Goal: Task Accomplishment & Management: Use online tool/utility

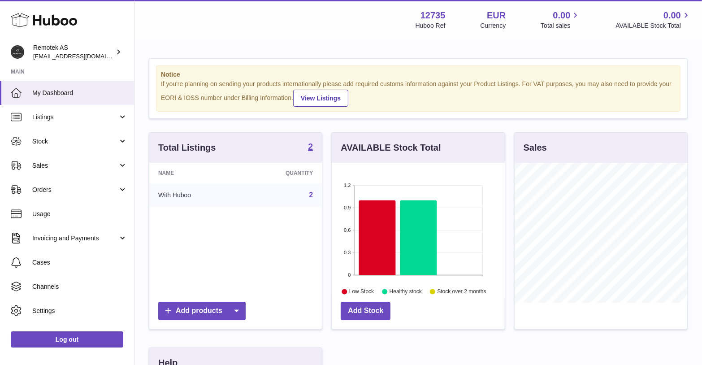
scroll to position [139, 173]
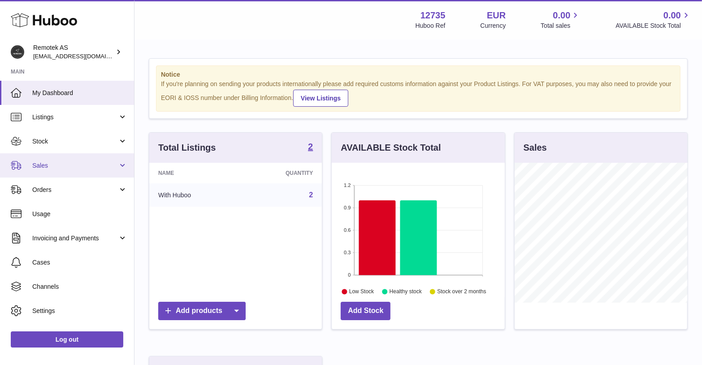
click at [72, 164] on span "Sales" at bounding box center [75, 165] width 86 height 9
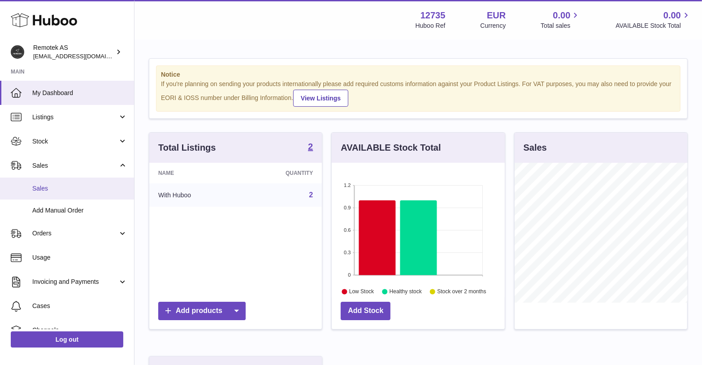
click at [62, 186] on span "Sales" at bounding box center [79, 188] width 95 height 9
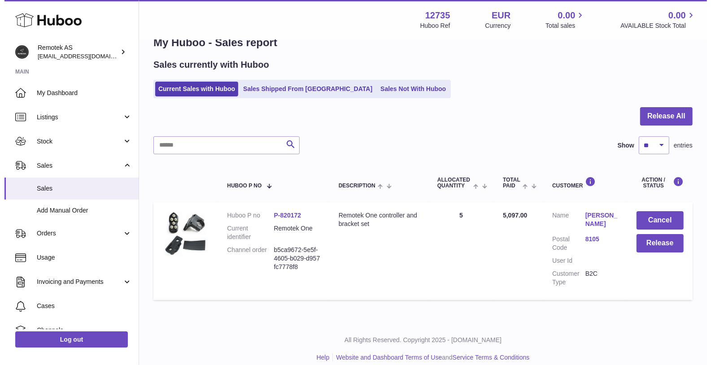
scroll to position [33, 0]
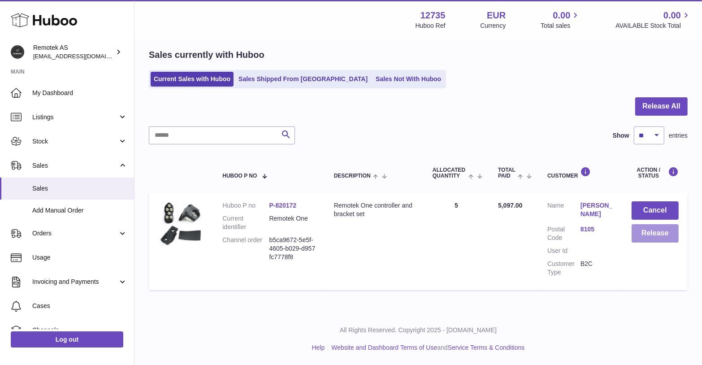
click at [659, 234] on button "Release" at bounding box center [655, 233] width 47 height 18
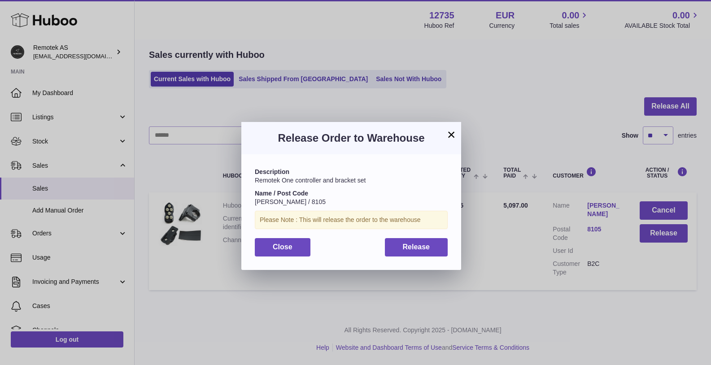
click at [453, 136] on button "×" at bounding box center [451, 134] width 11 height 11
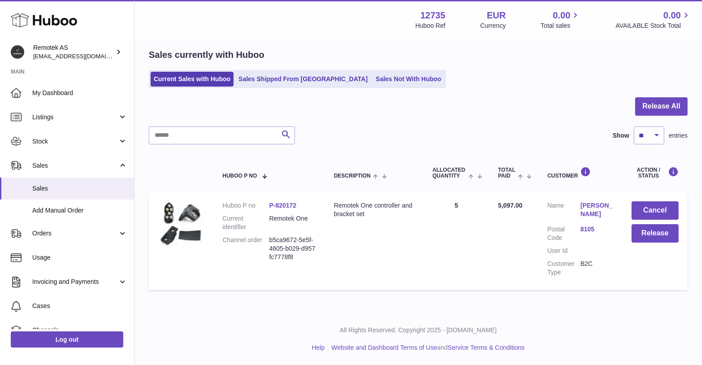
click at [293, 206] on link "P-820172" at bounding box center [283, 205] width 27 height 7
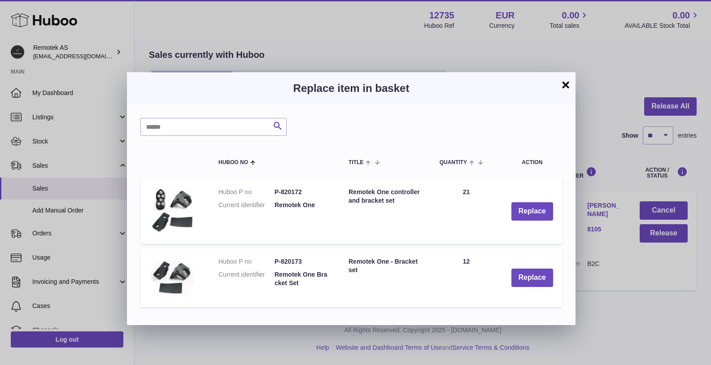
click at [564, 83] on button "×" at bounding box center [565, 84] width 11 height 11
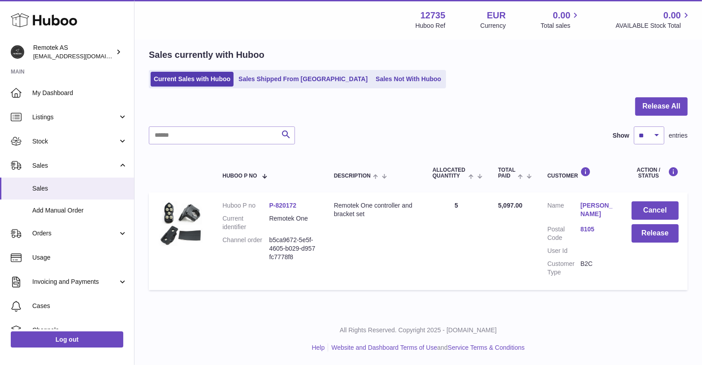
click at [594, 208] on link "Philipp Salzgeber" at bounding box center [597, 209] width 33 height 17
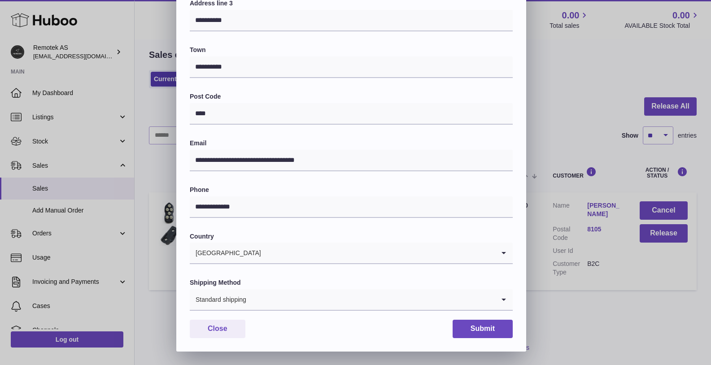
scroll to position [196, 0]
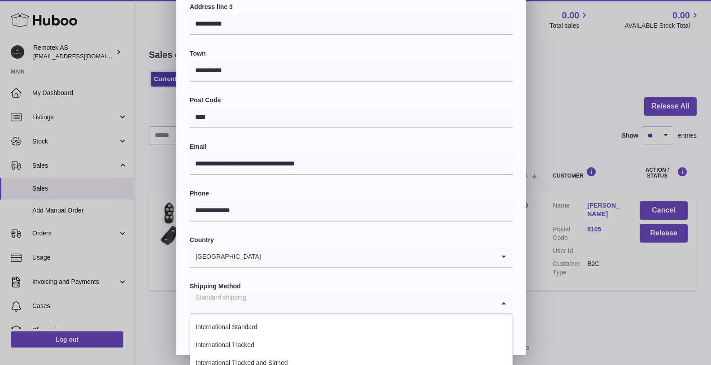
click at [485, 309] on input "Search for option" at bounding box center [342, 303] width 305 height 21
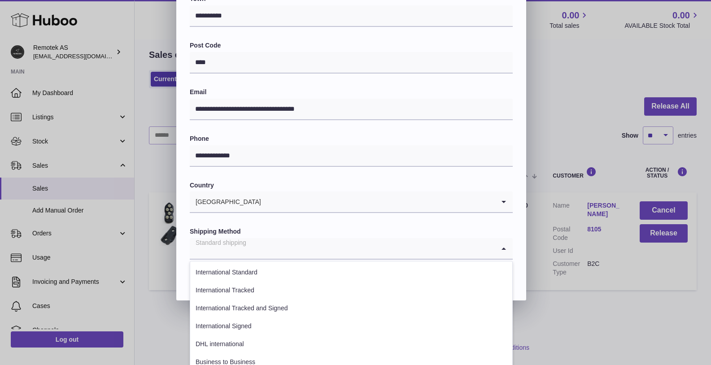
scroll to position [260, 0]
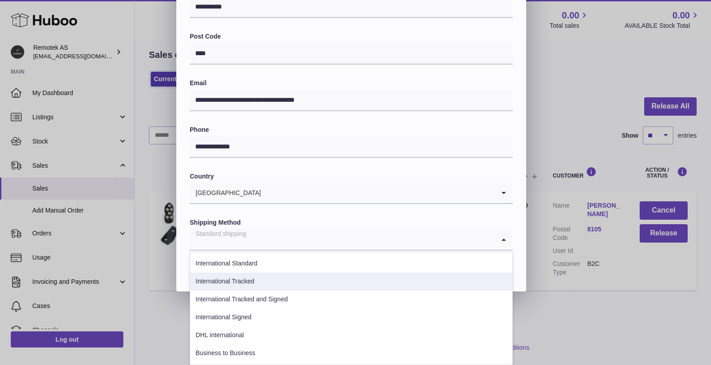
click at [313, 279] on li "International Tracked" at bounding box center [351, 282] width 322 height 18
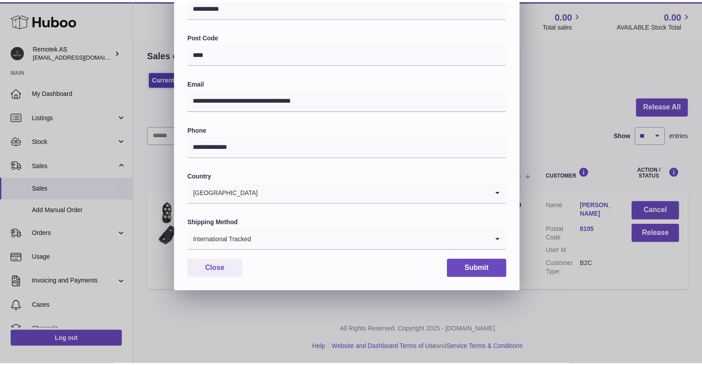
scroll to position [200, 0]
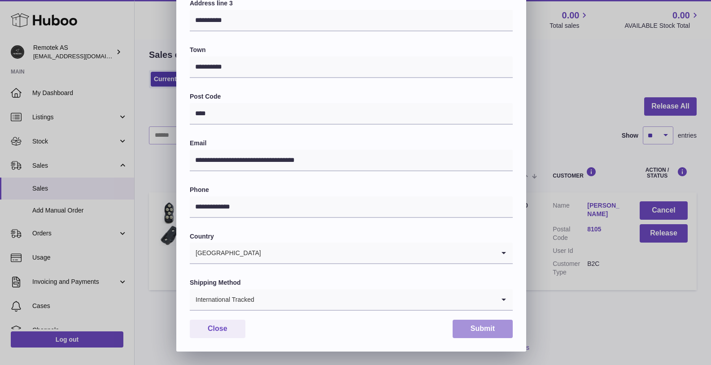
click at [481, 330] on button "Submit" at bounding box center [482, 329] width 60 height 18
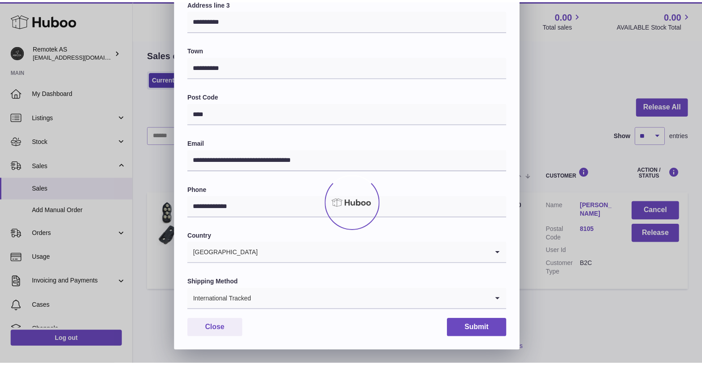
scroll to position [0, 0]
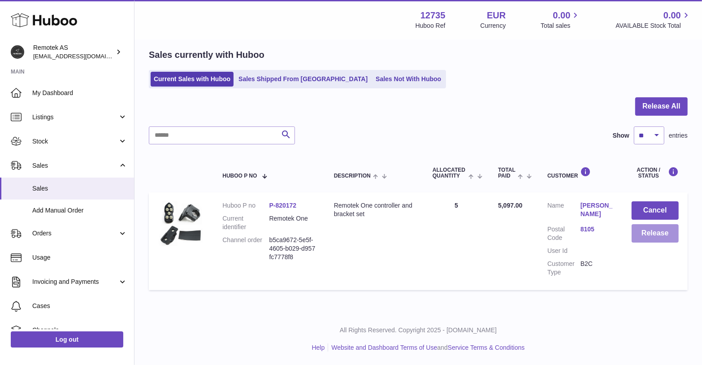
click at [656, 231] on button "Release" at bounding box center [655, 233] width 47 height 18
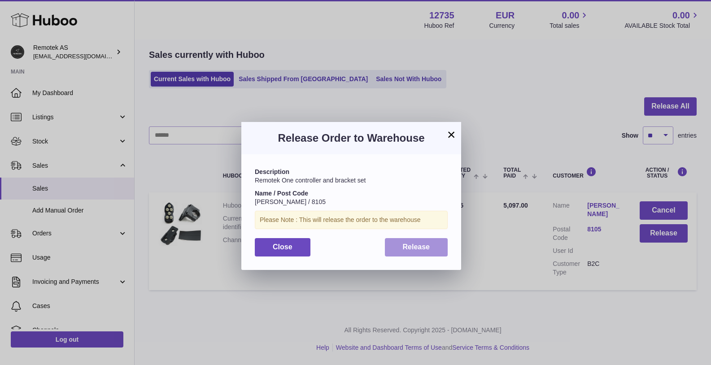
click at [435, 250] on button "Release" at bounding box center [416, 247] width 63 height 18
